Goal: Navigation & Orientation: Go to known website

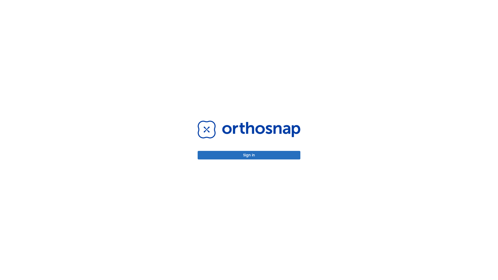
click at [249, 155] on button "Sign in" at bounding box center [249, 155] width 103 height 9
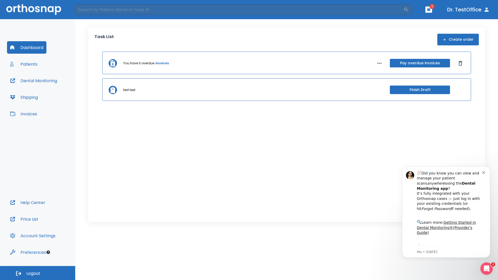
click at [38, 273] on span "Logout" at bounding box center [33, 274] width 14 height 6
